Goal: Contribute content: Add original content to the website for others to see

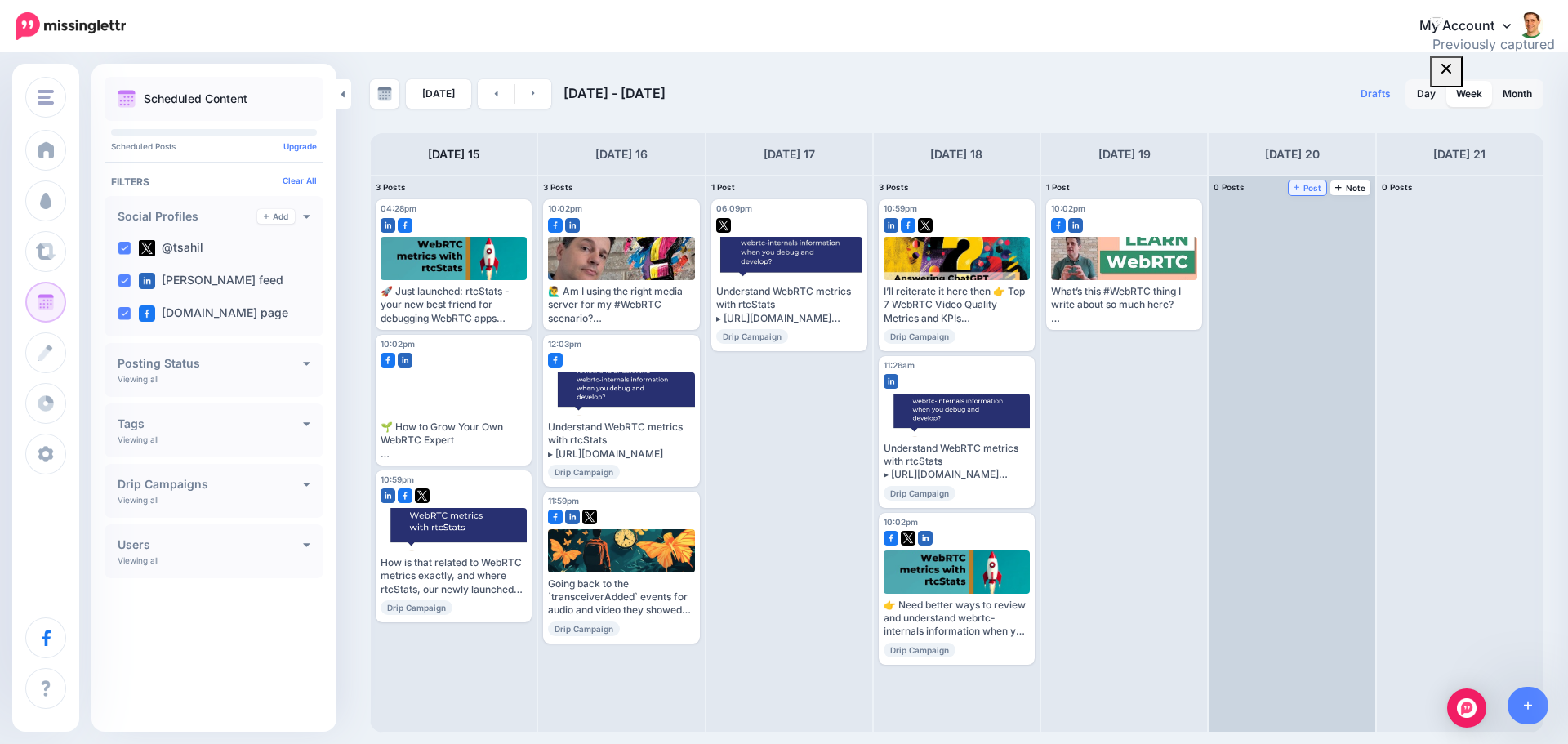
click at [1300, 193] on link "Post" at bounding box center [1308, 187] width 39 height 15
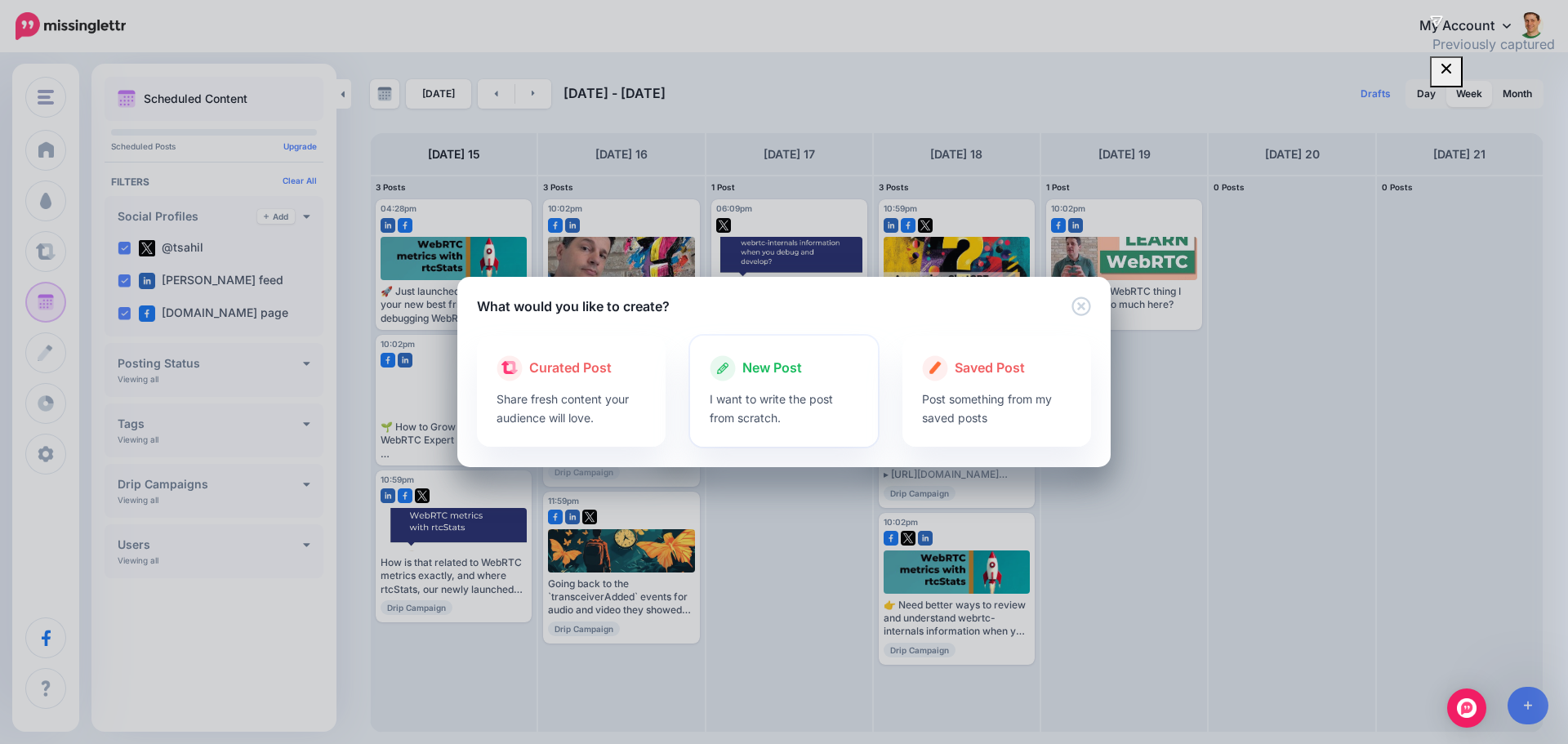
click at [733, 368] on icon at bounding box center [722, 368] width 26 height 26
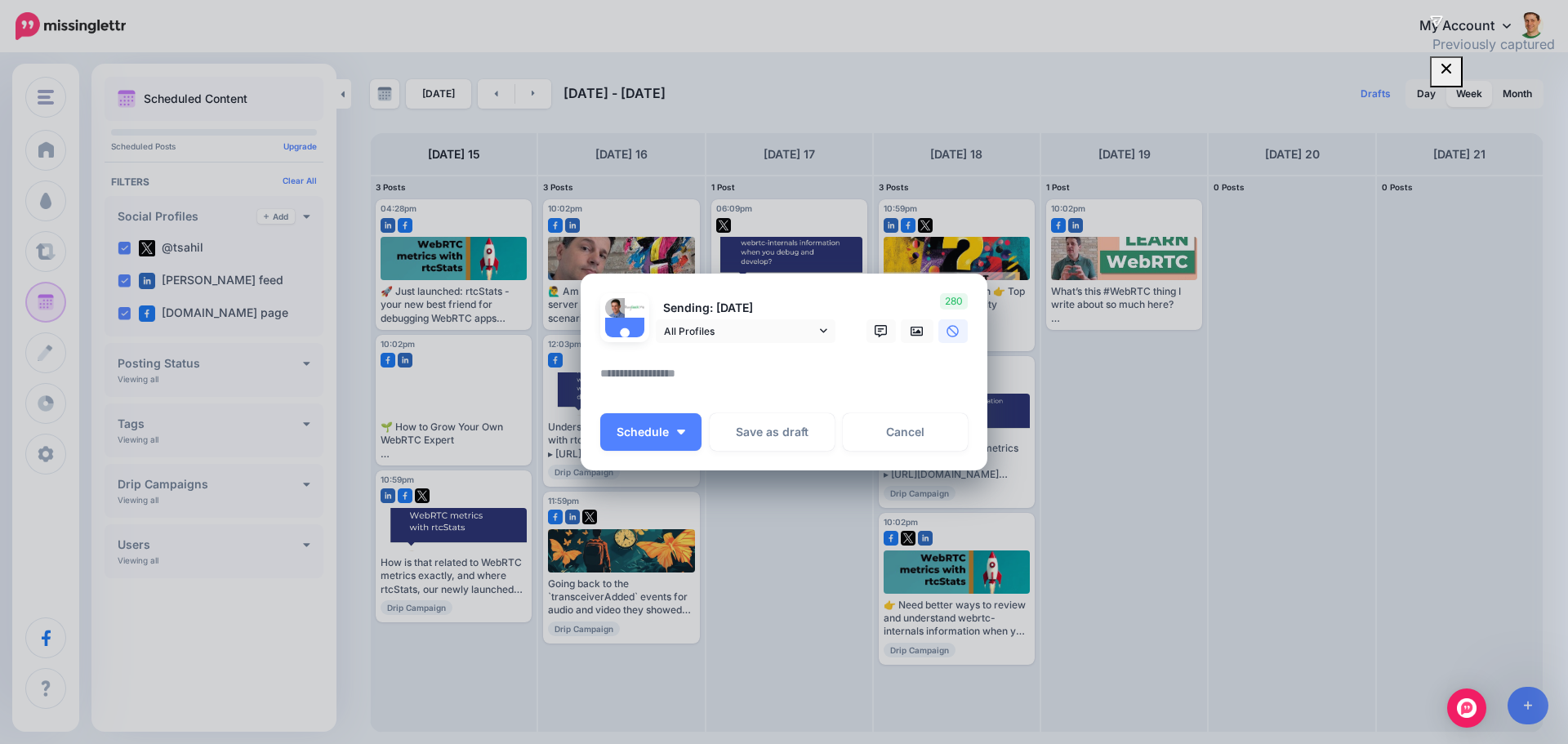
click at [649, 376] on textarea at bounding box center [788, 379] width 376 height 32
paste textarea "**********"
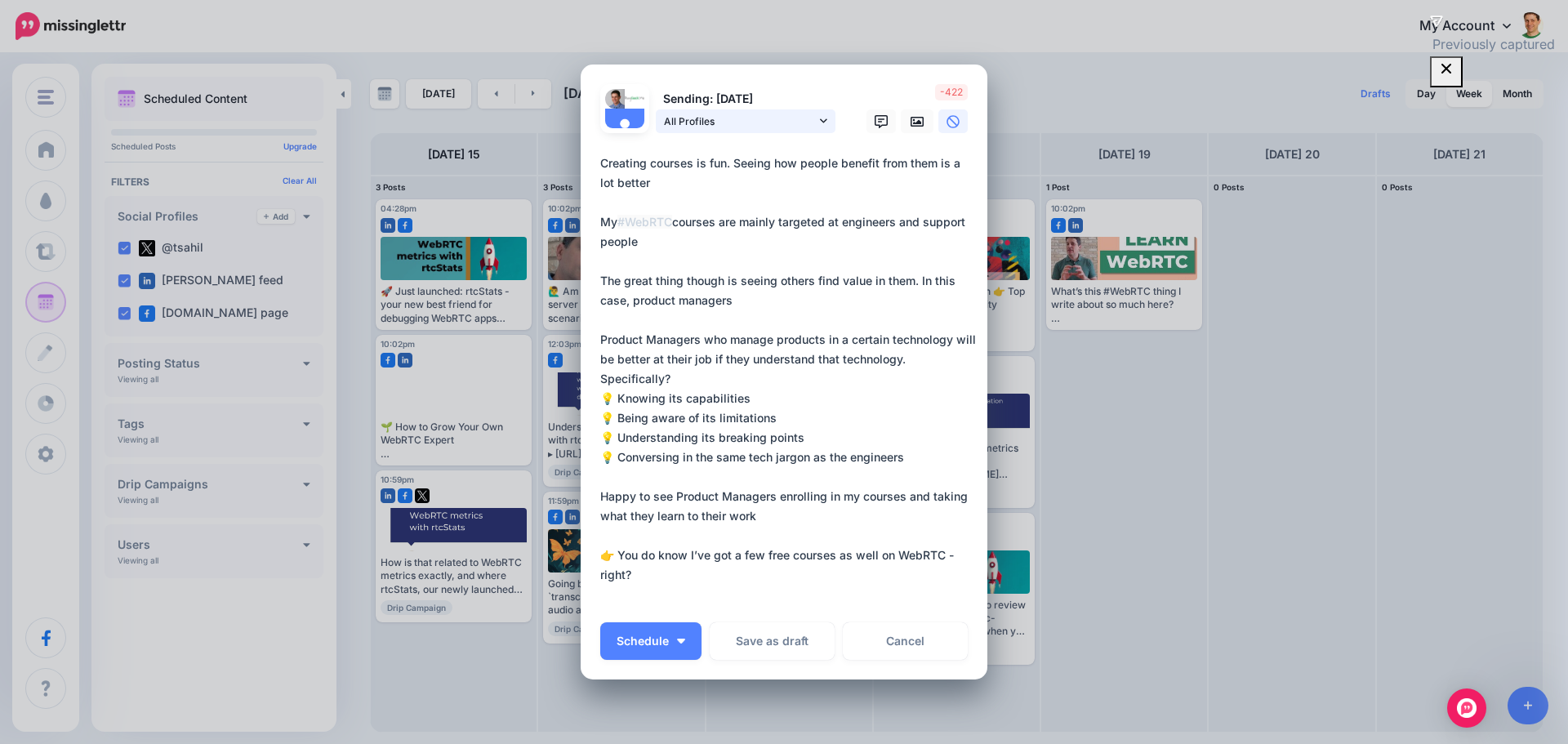
type textarea "**********"
click at [805, 117] on span "All Profiles" at bounding box center [739, 121] width 152 height 17
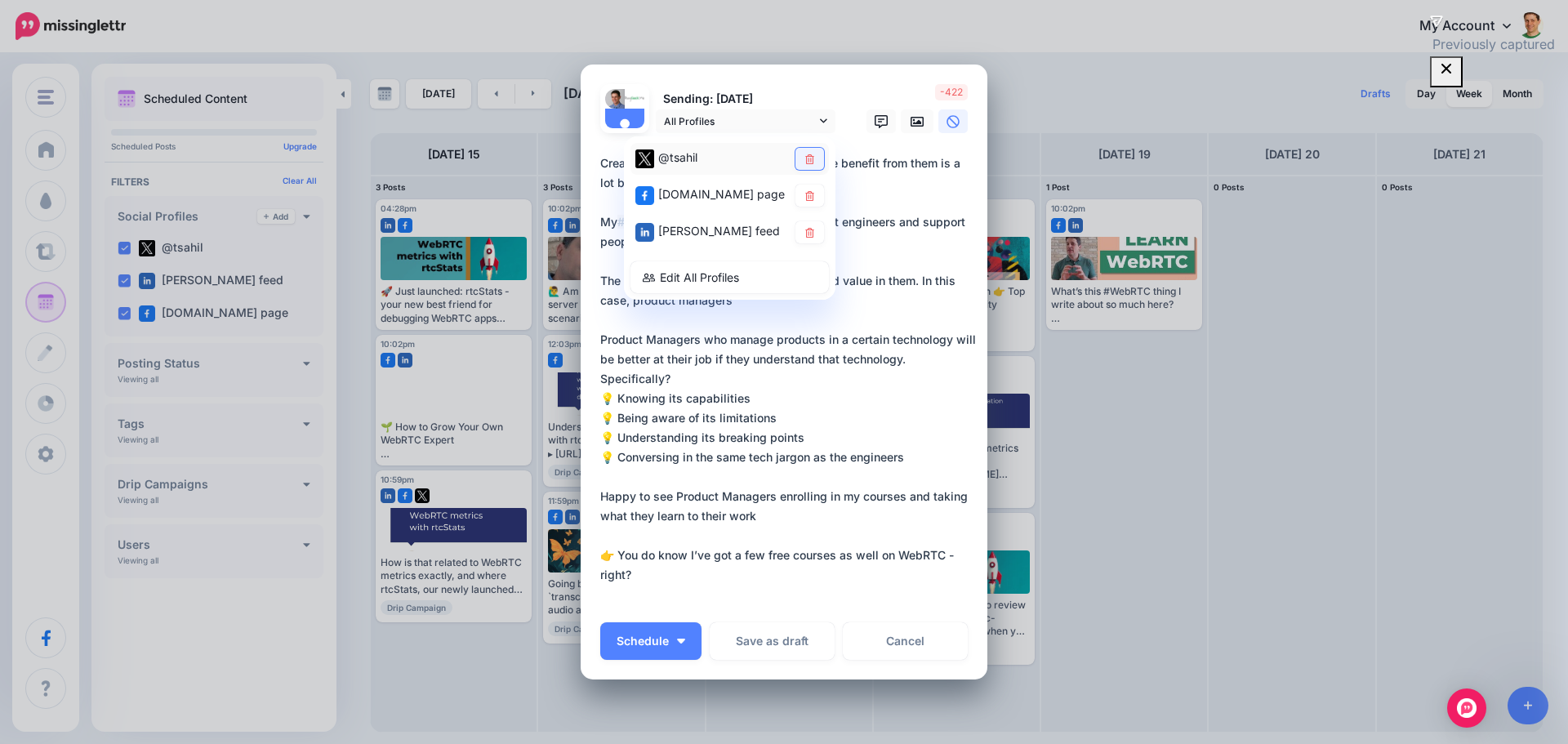
click at [800, 168] on link at bounding box center [809, 159] width 28 height 22
click at [901, 124] on link at bounding box center [917, 122] width 33 height 24
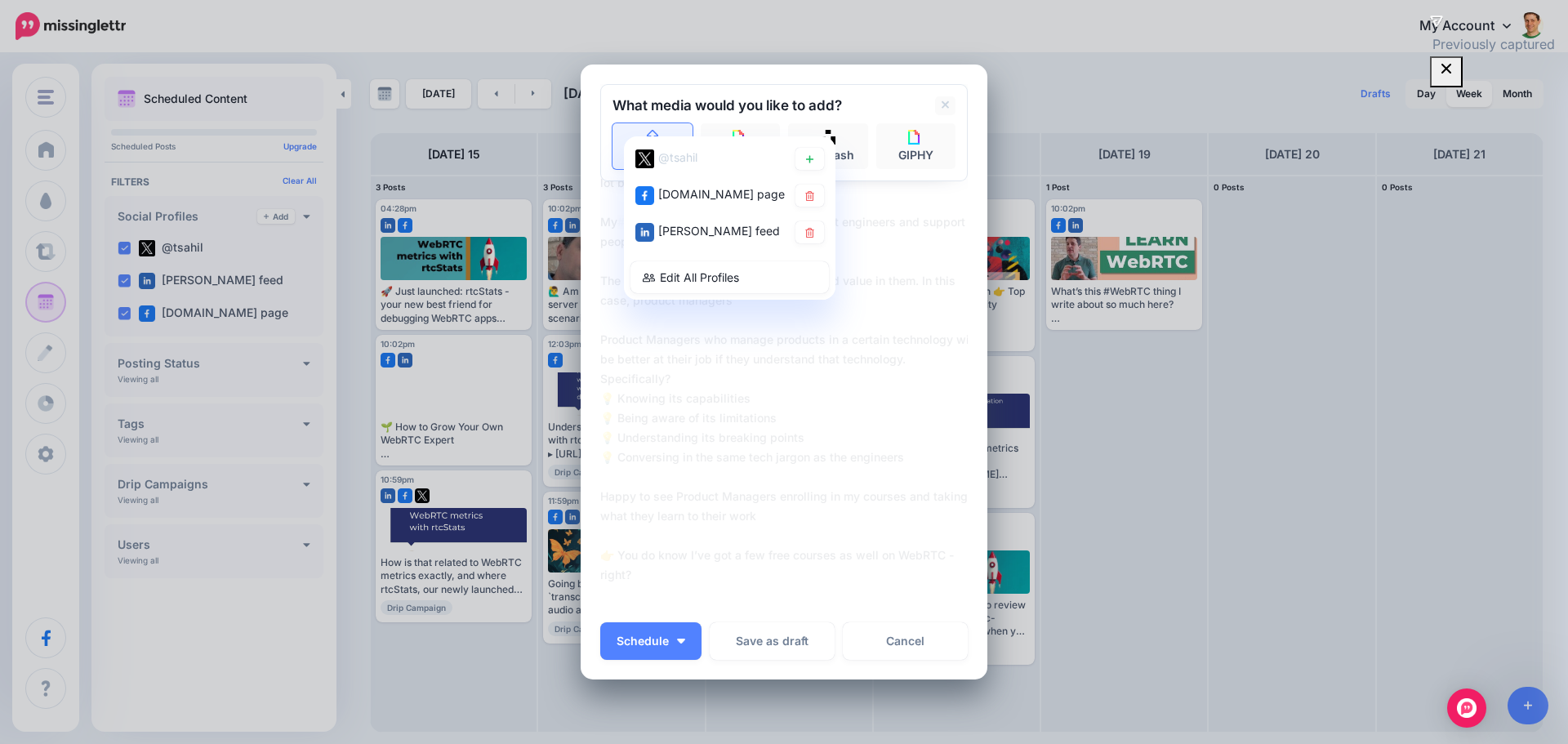
click at [660, 128] on link "Upload" at bounding box center [652, 146] width 80 height 45
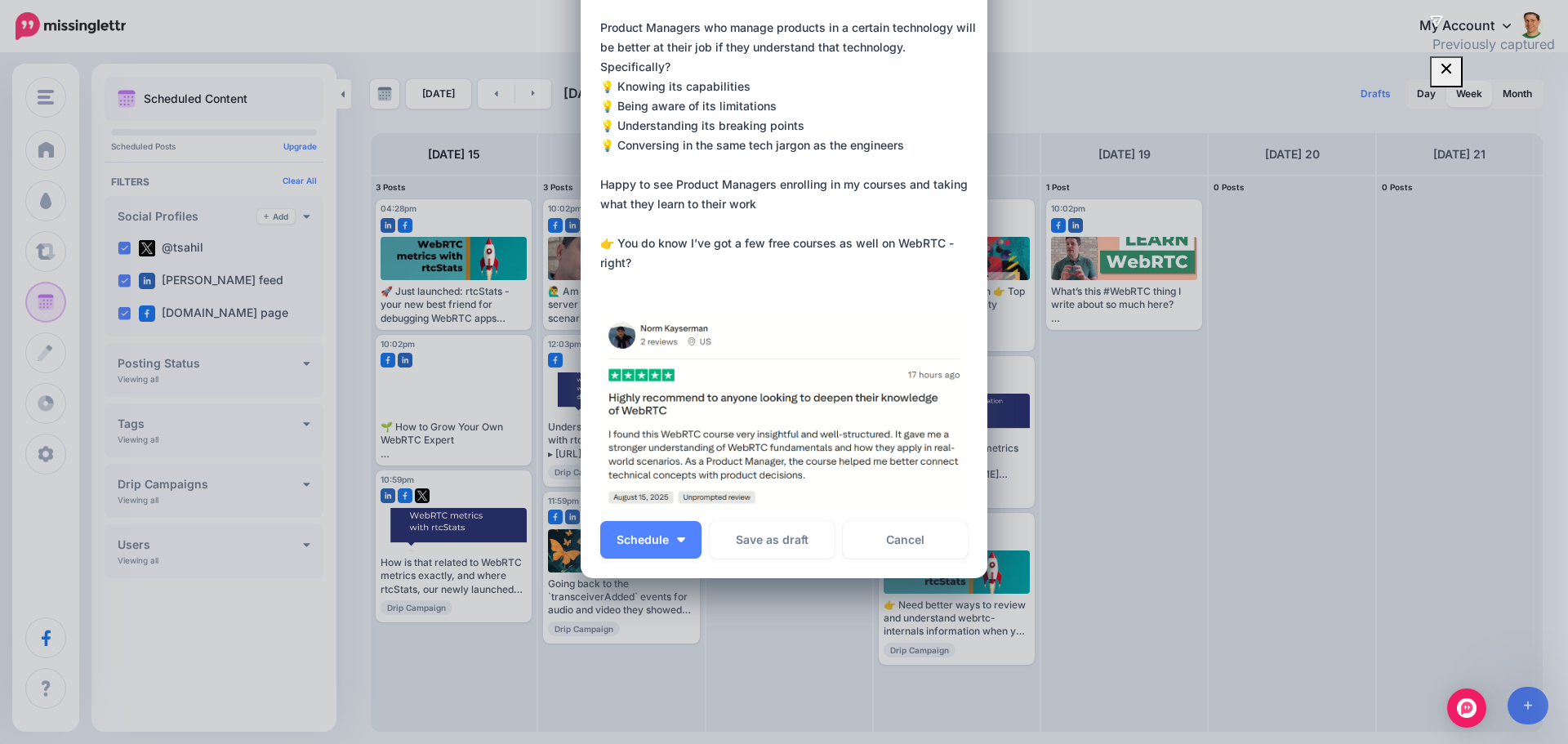
scroll to position [282, 0]
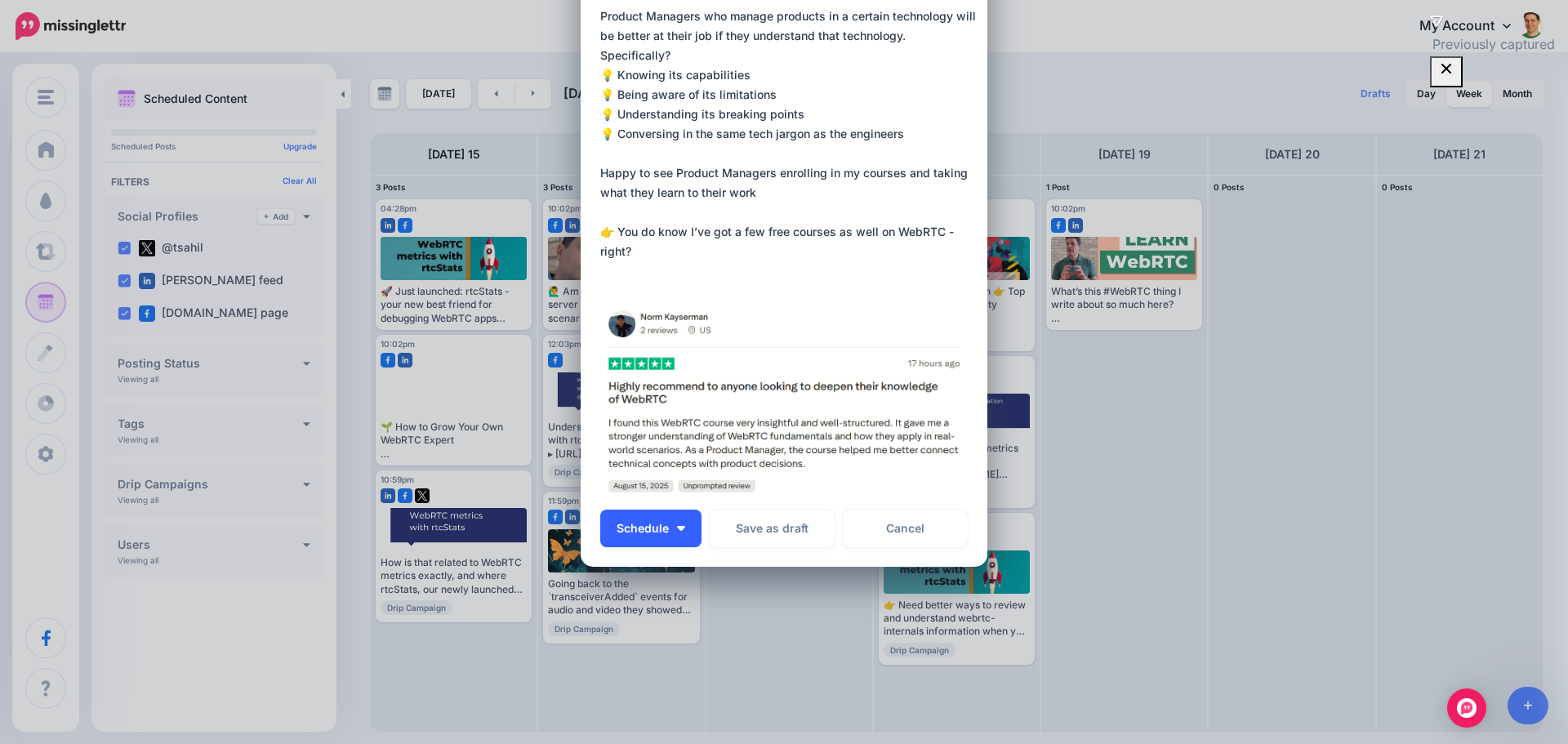
click at [651, 524] on span "Schedule" at bounding box center [642, 528] width 52 height 11
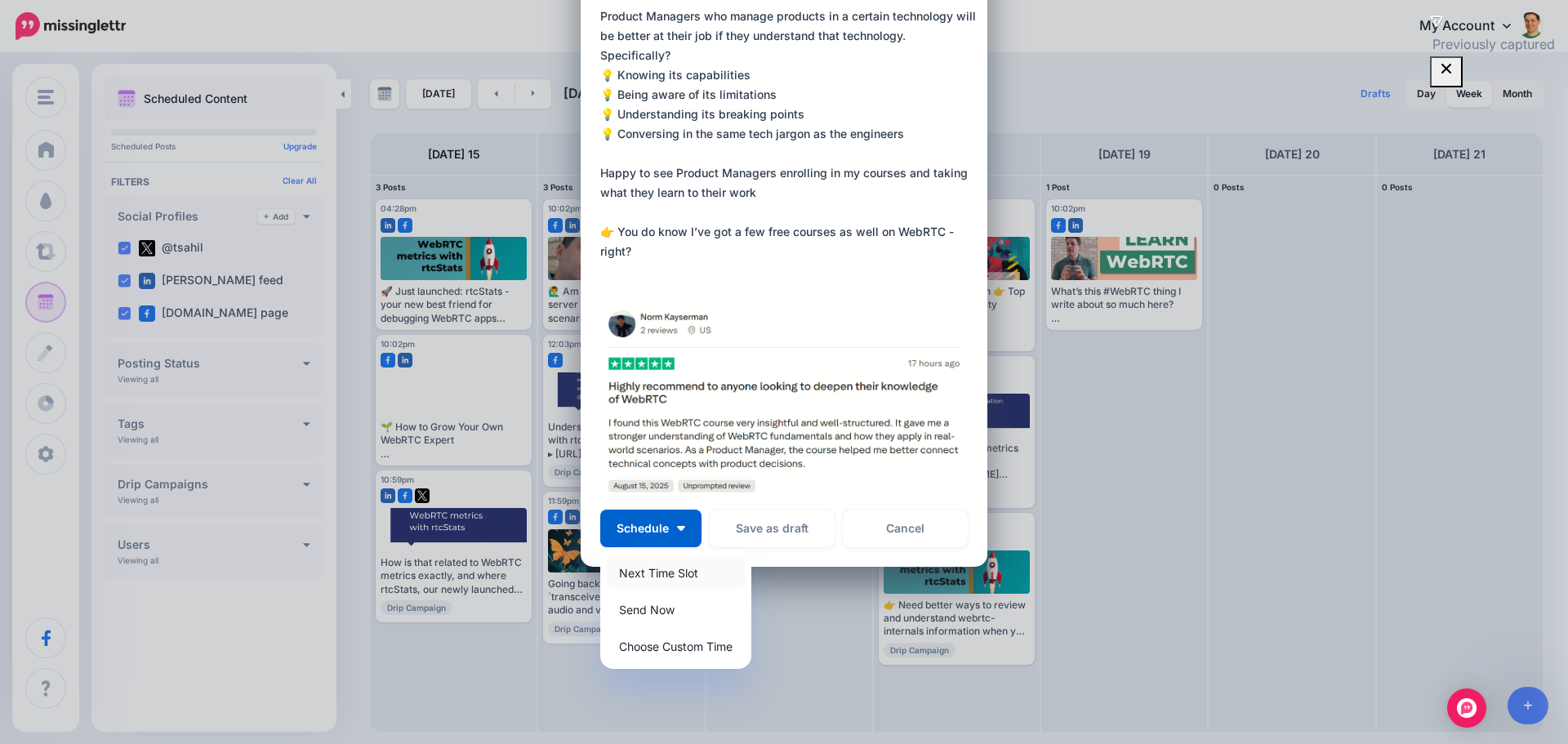
click at [661, 573] on link "Next Time Slot" at bounding box center [676, 572] width 138 height 32
